Goal: Navigation & Orientation: Find specific page/section

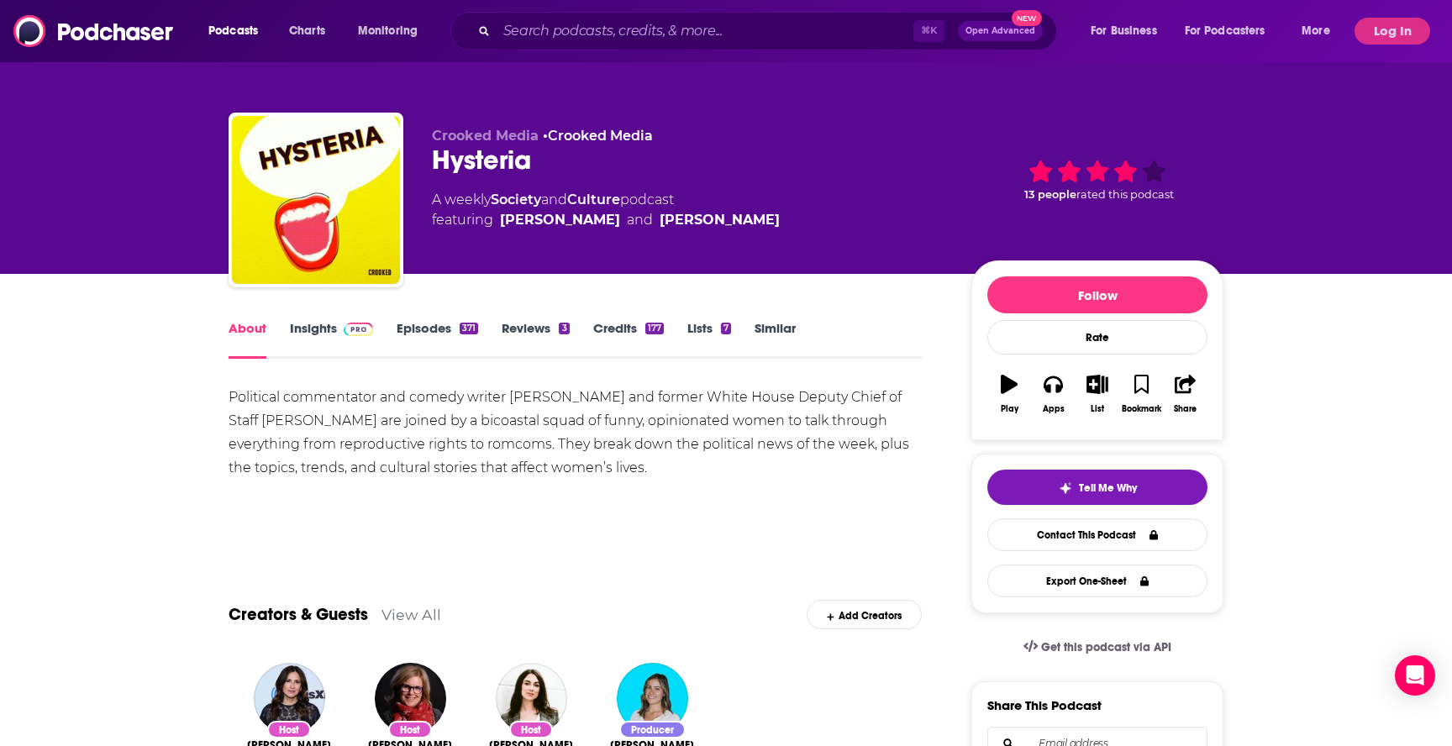
click at [416, 341] on link "Episodes 371" at bounding box center [437, 339] width 81 height 39
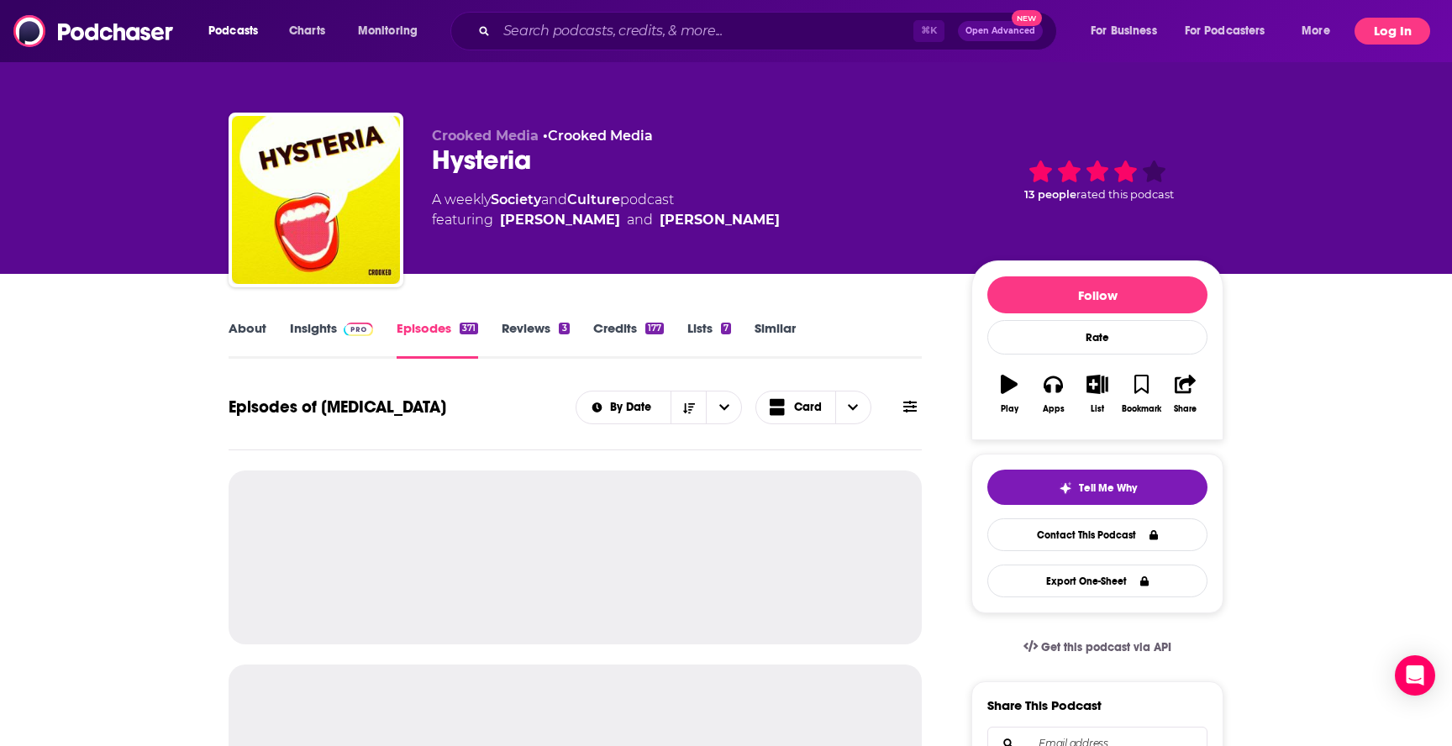
click at [1366, 30] on button "Log In" at bounding box center [1392, 31] width 76 height 27
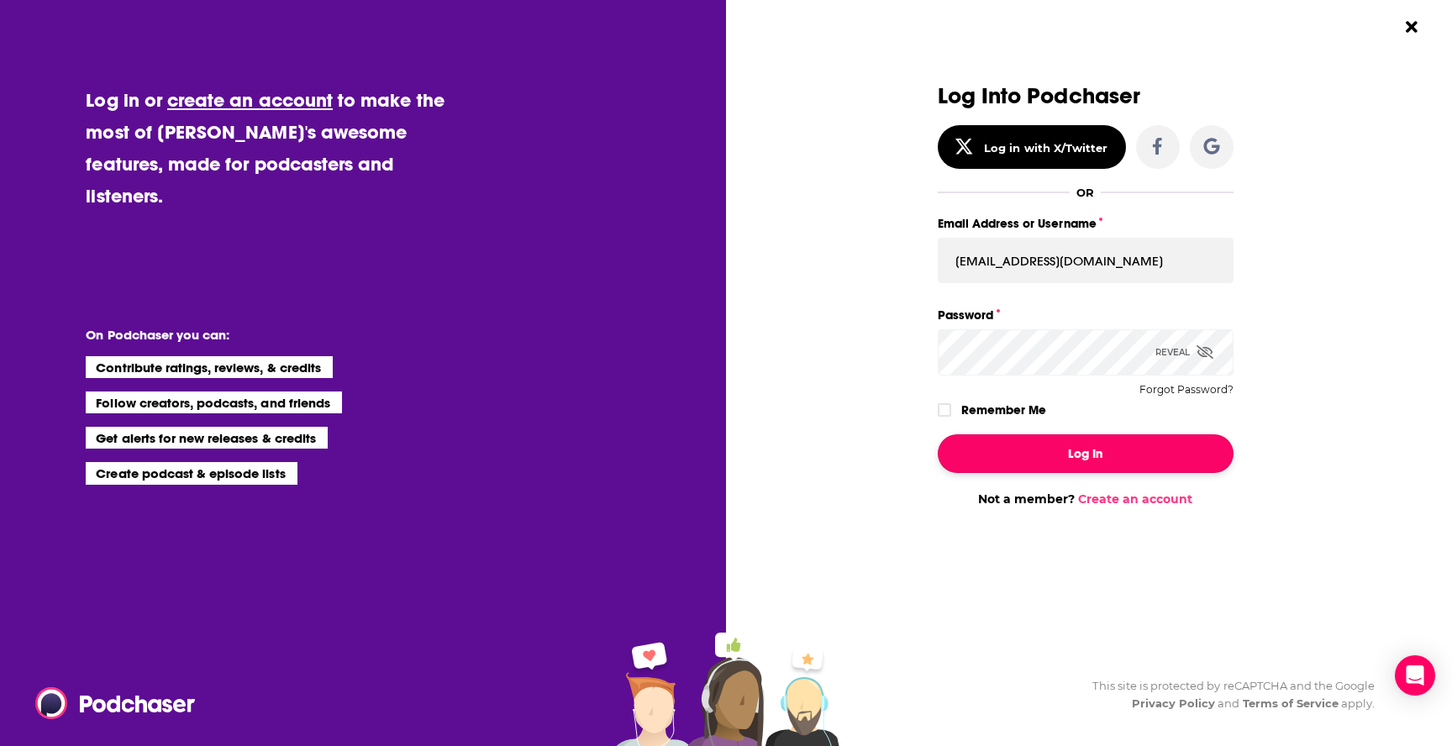
click at [1127, 444] on button "Log In" at bounding box center [1086, 453] width 296 height 39
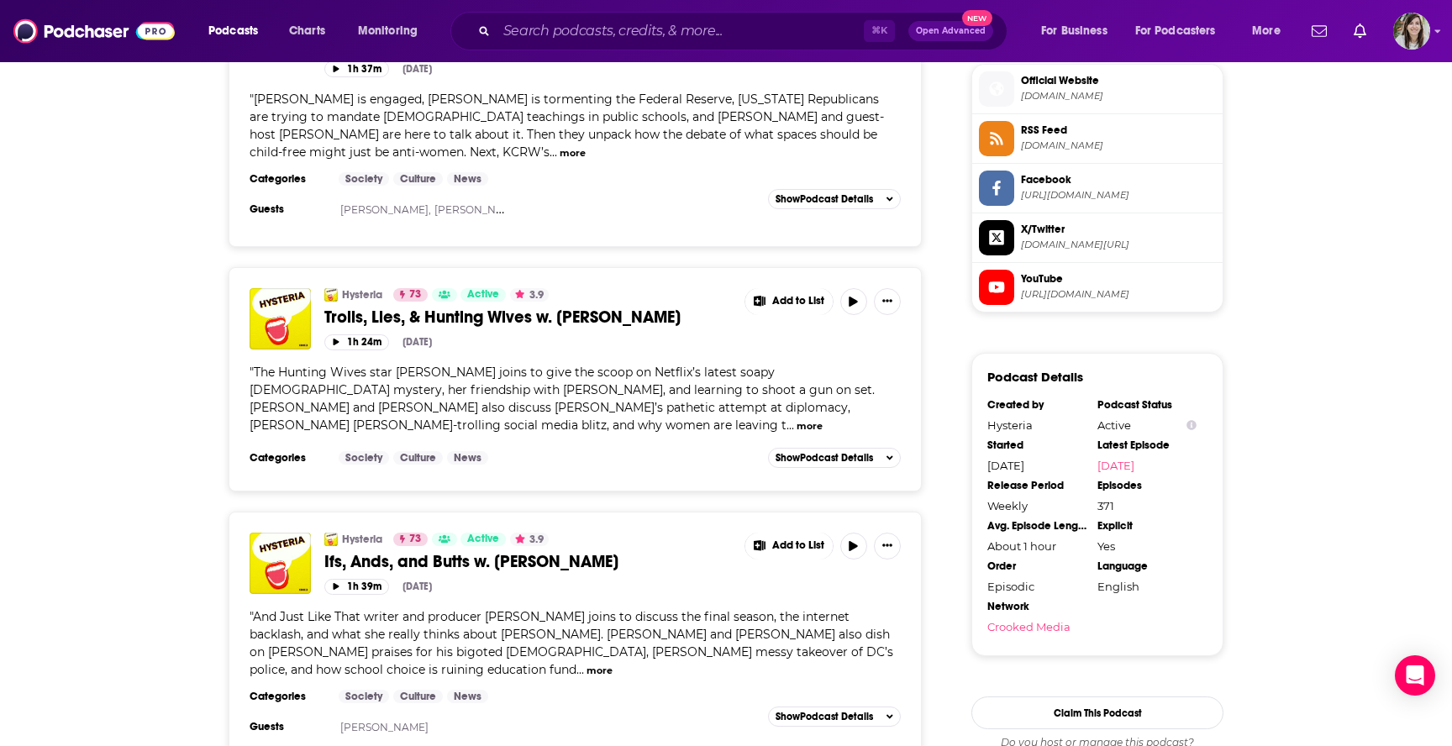
scroll to position [1526, 0]
click at [856, 287] on button "button" at bounding box center [853, 300] width 27 height 27
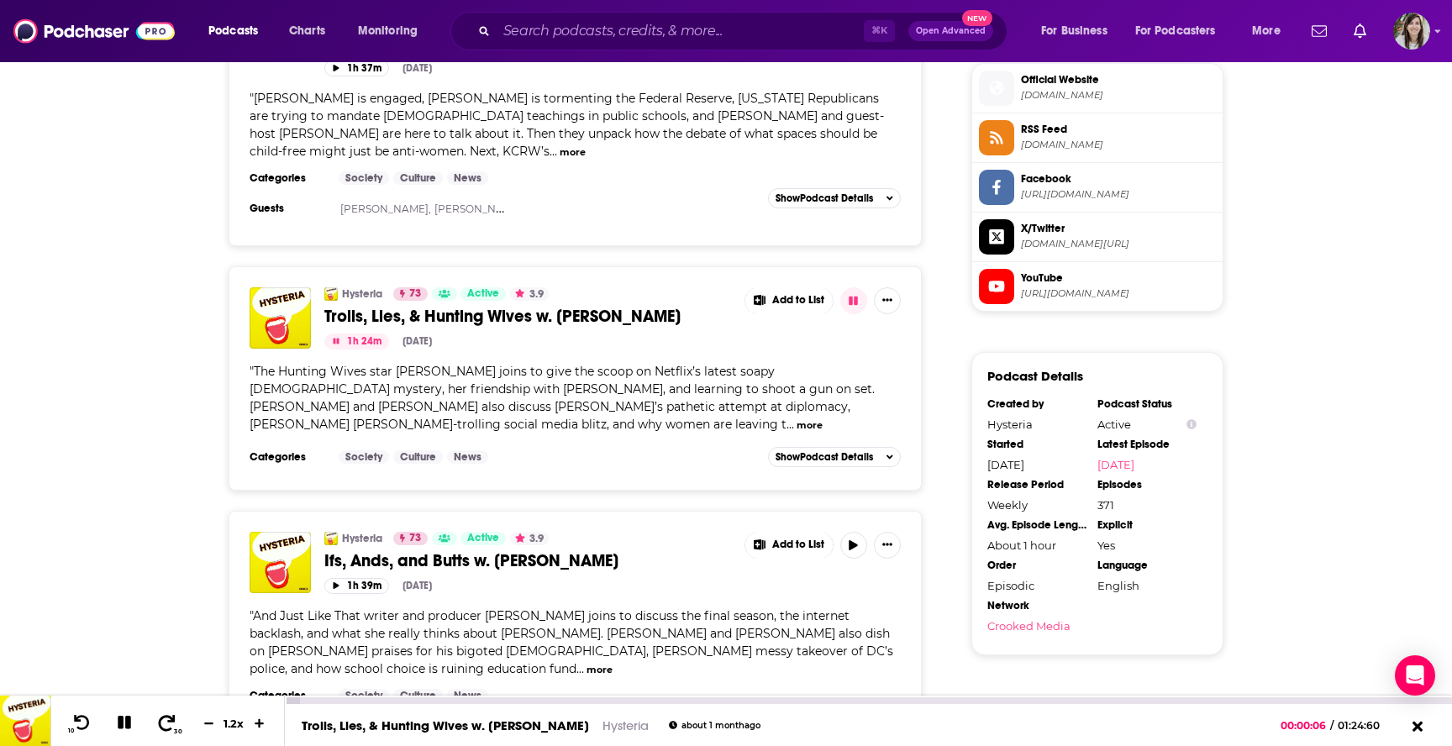
click at [159, 723] on icon at bounding box center [166, 722] width 21 height 17
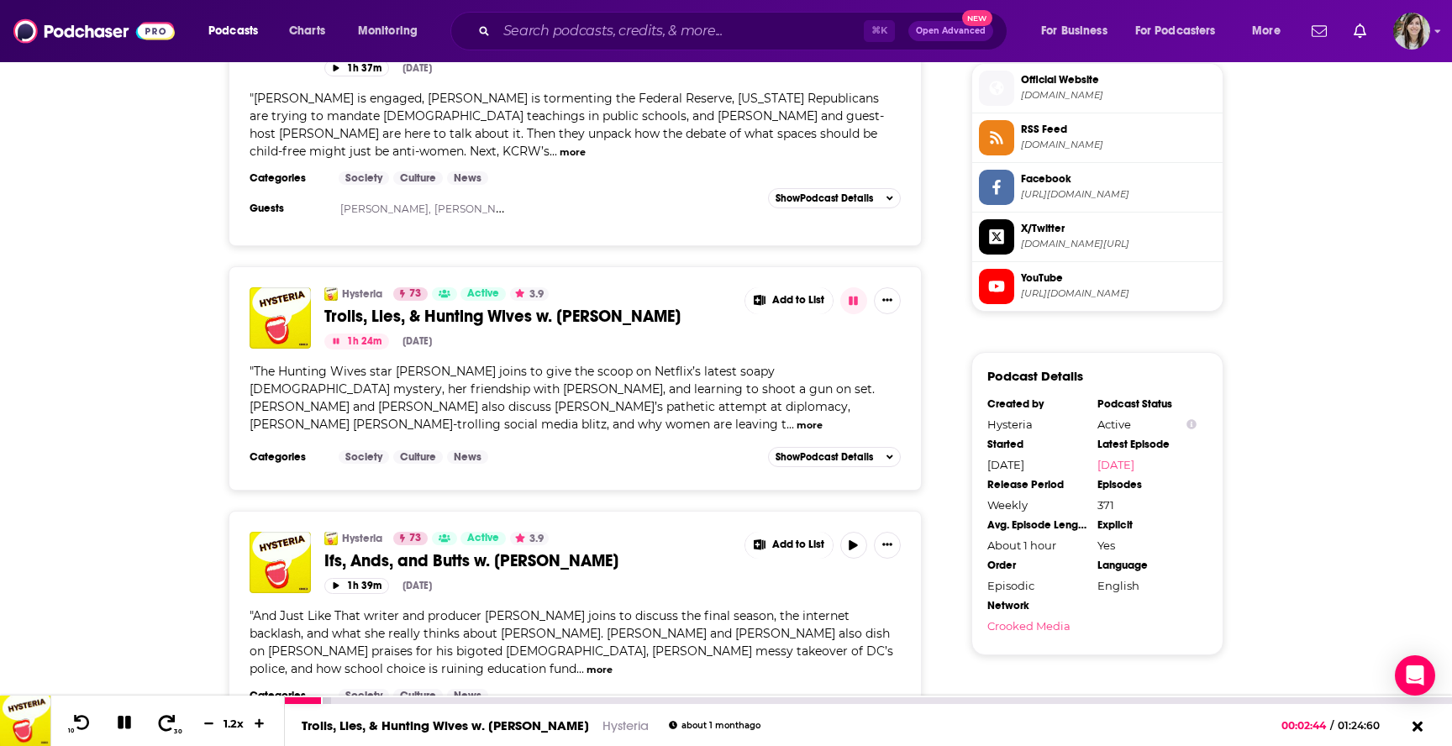
click at [159, 723] on icon at bounding box center [166, 722] width 21 height 17
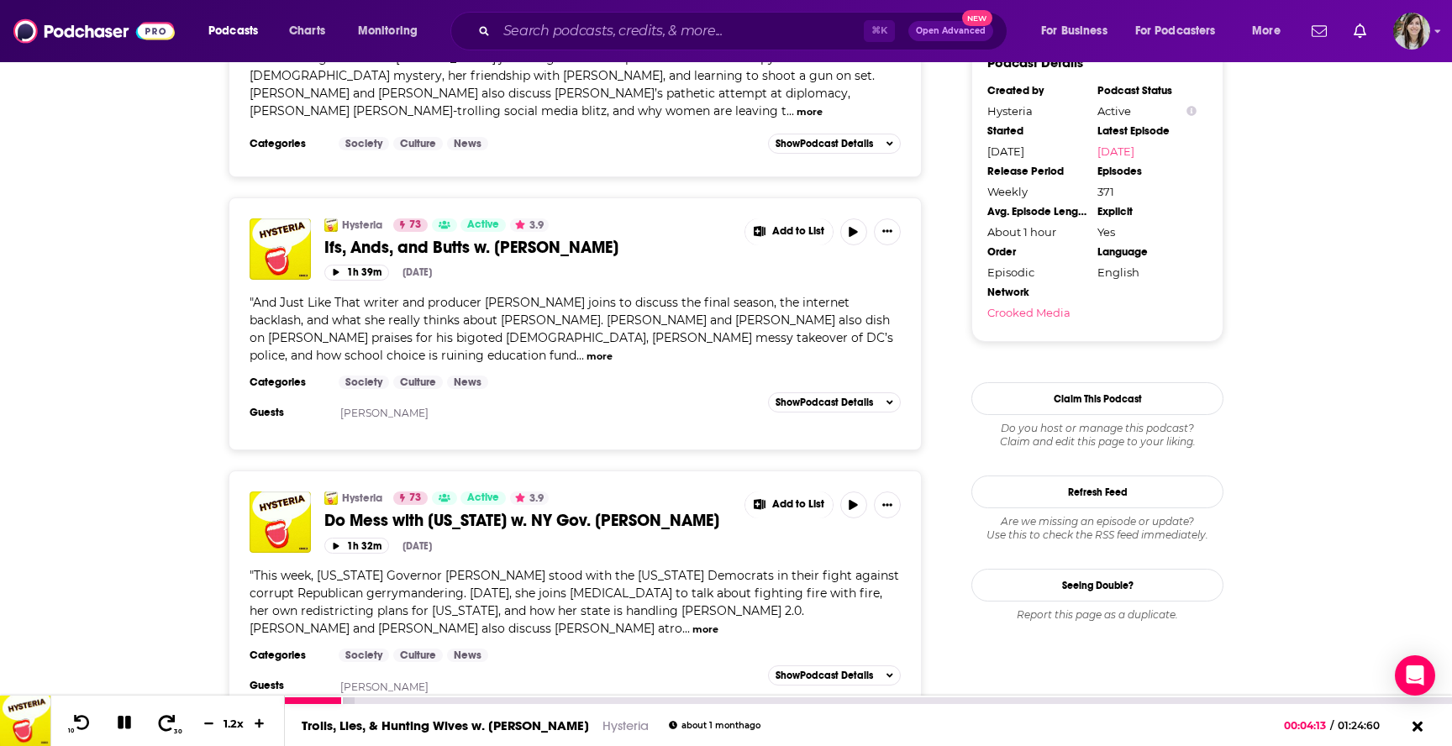
scroll to position [1849, 0]
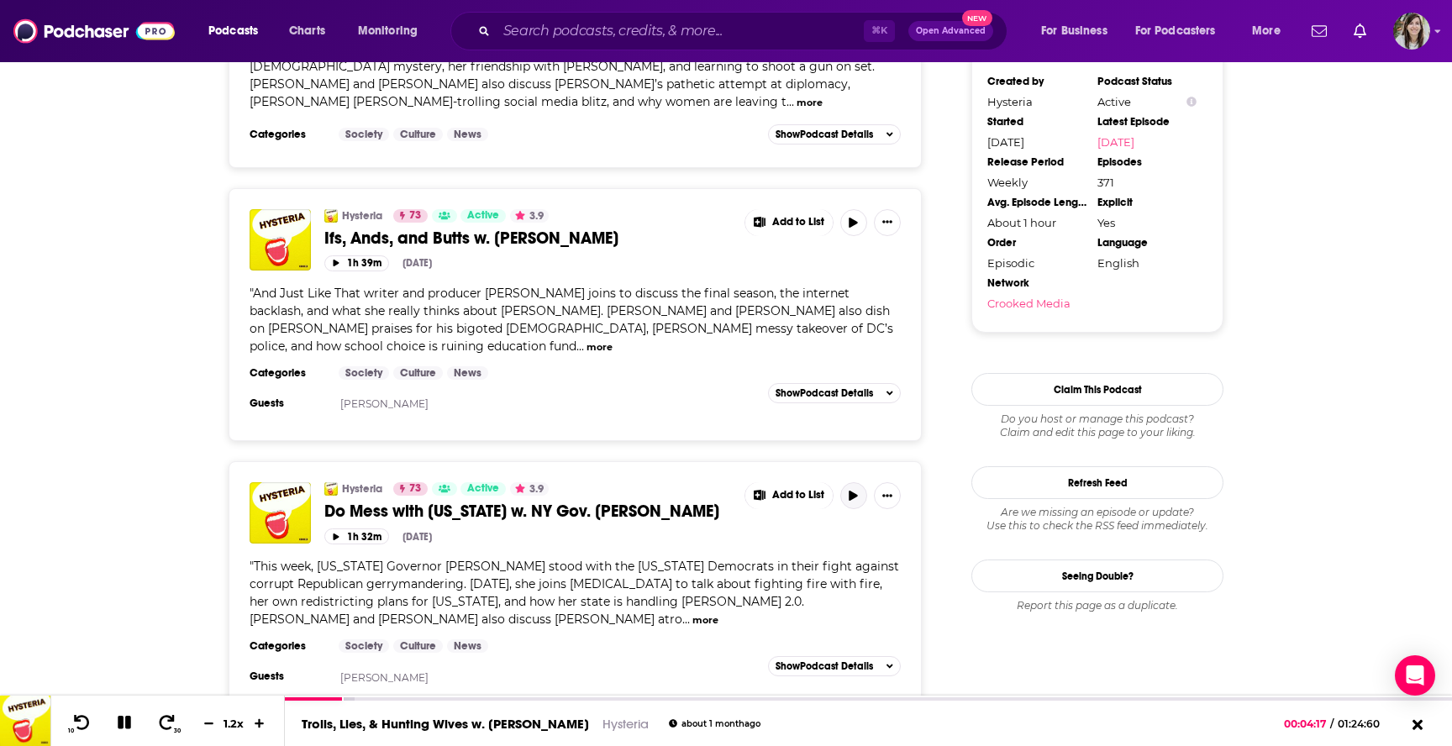
click at [859, 491] on icon "button" at bounding box center [853, 496] width 13 height 10
click at [167, 724] on icon at bounding box center [166, 722] width 21 height 17
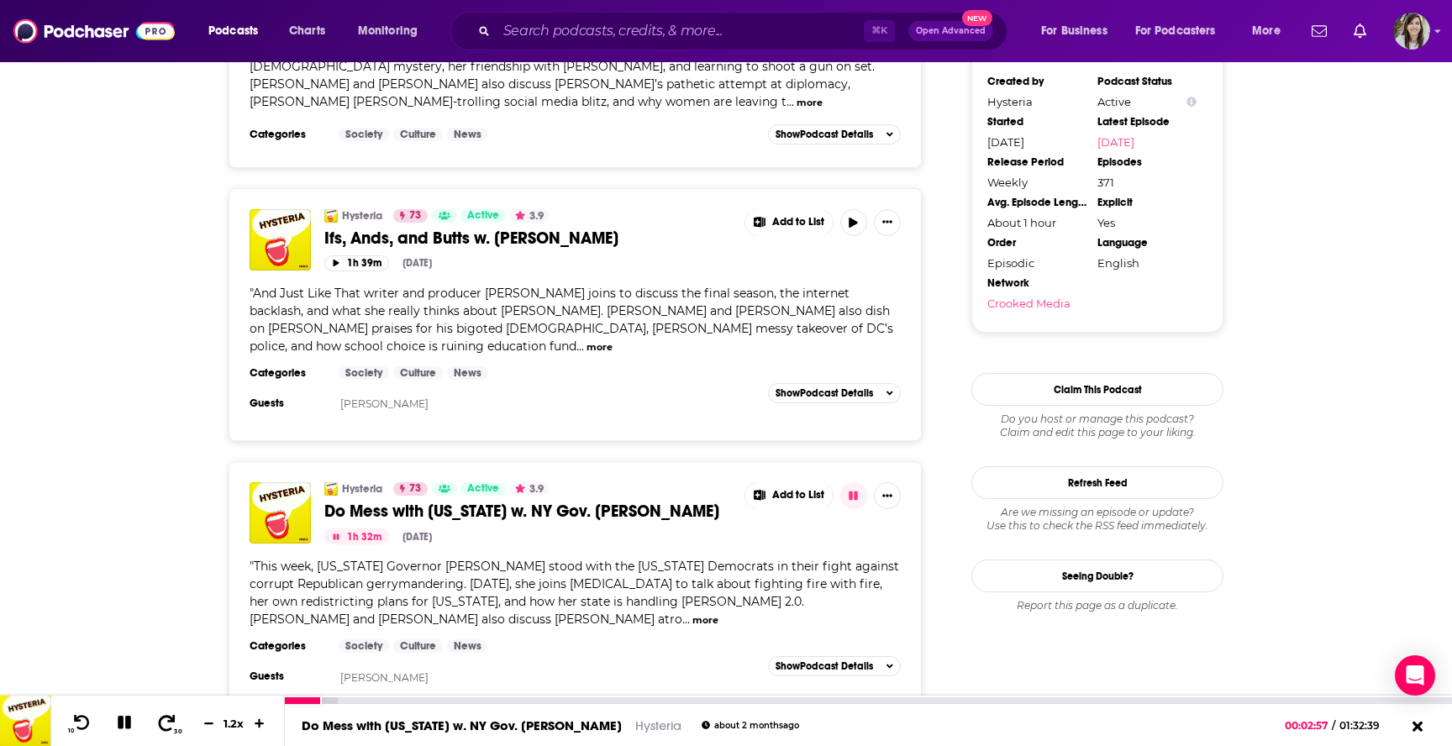
click at [167, 724] on icon at bounding box center [166, 722] width 21 height 17
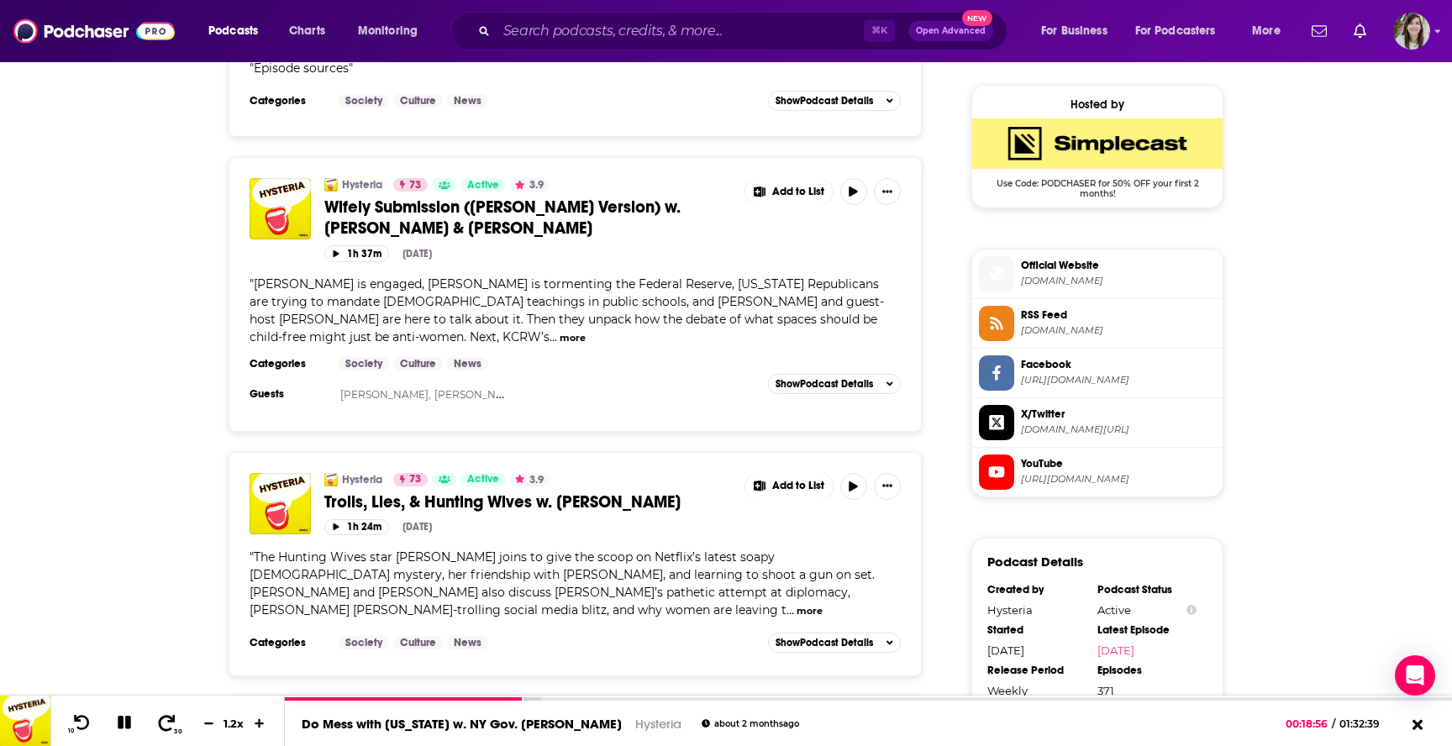
scroll to position [1332, 0]
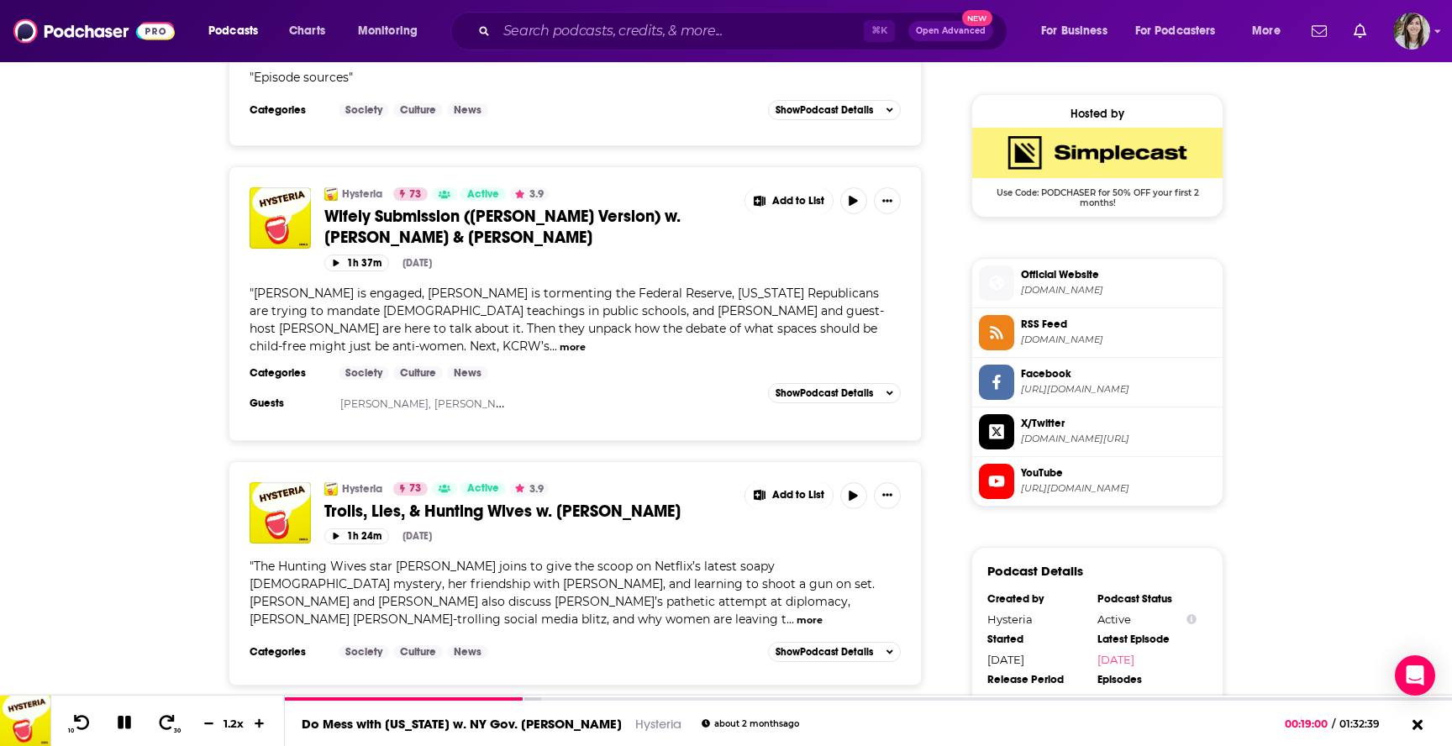
click at [1068, 294] on span "crooked.com" at bounding box center [1118, 290] width 195 height 13
click at [125, 722] on icon at bounding box center [124, 722] width 13 height 13
